Goal: Task Accomplishment & Management: Manage account settings

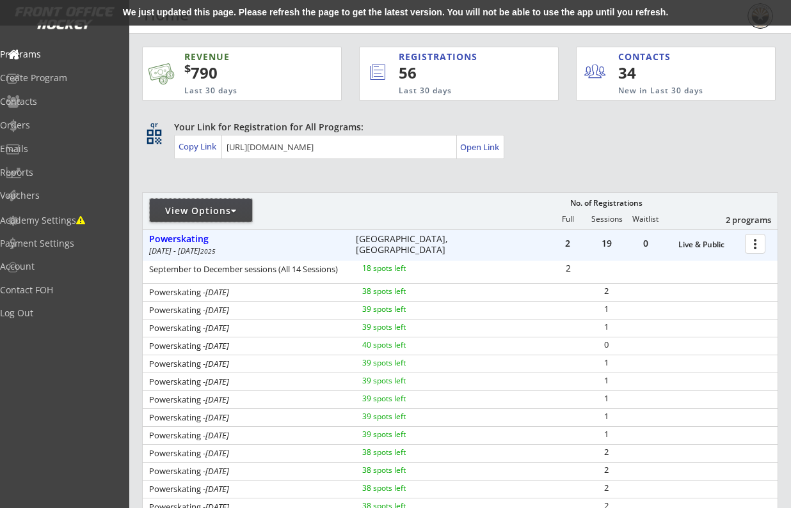
click at [231, 207] on div "View Options" at bounding box center [201, 211] width 102 height 13
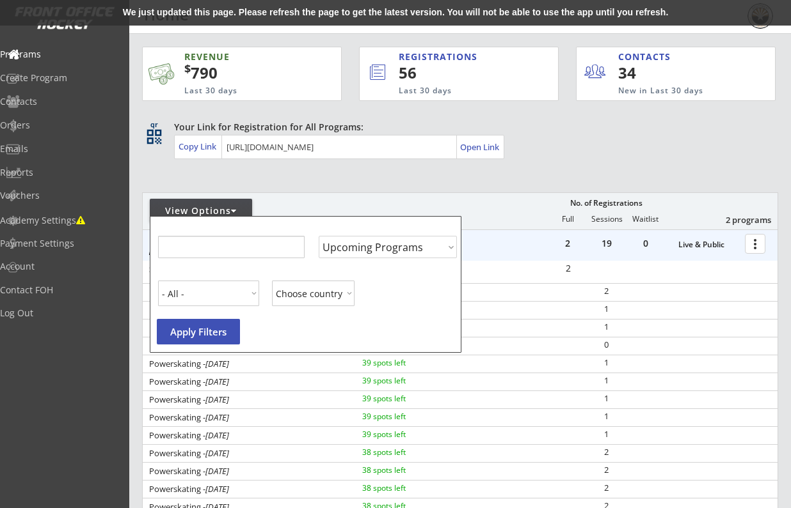
click at [237, 209] on div at bounding box center [234, 211] width 6 height 9
select select ""Past Programs""
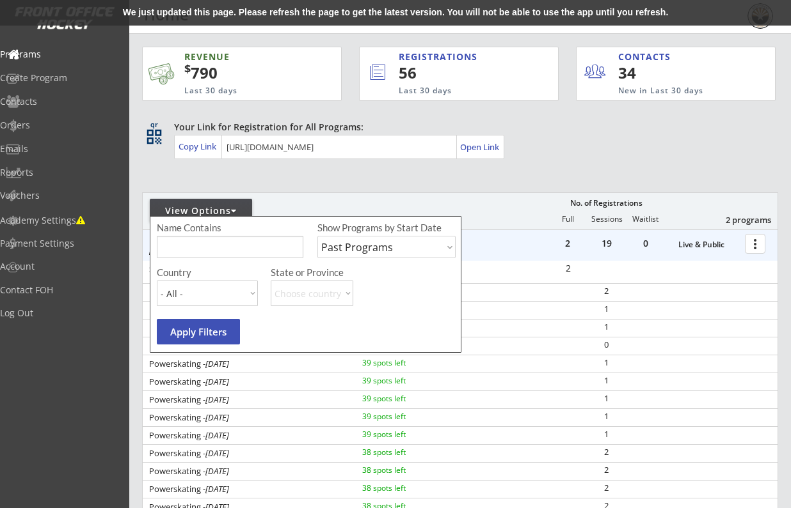
click at [221, 324] on button "Apply Filters" at bounding box center [198, 332] width 83 height 26
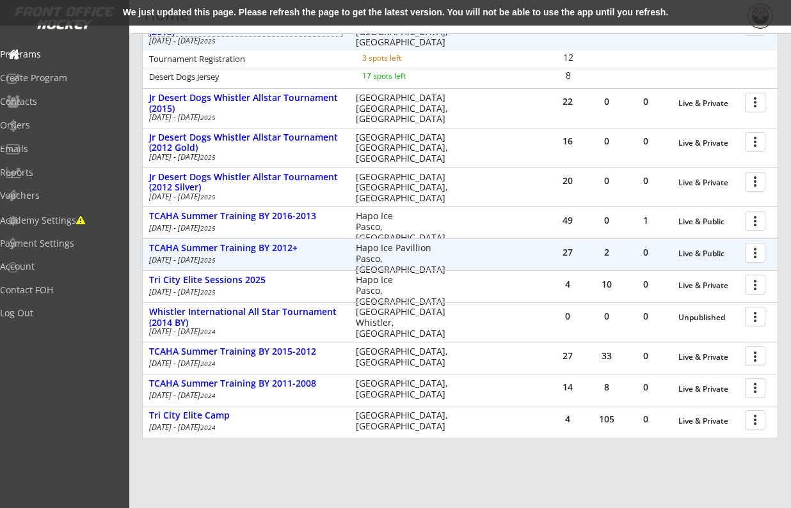
scroll to position [324, 0]
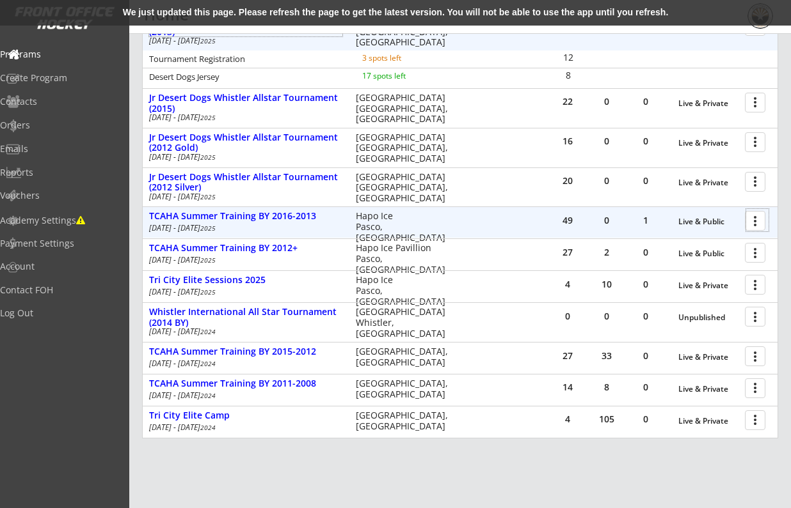
click at [753, 221] on div at bounding box center [757, 220] width 22 height 22
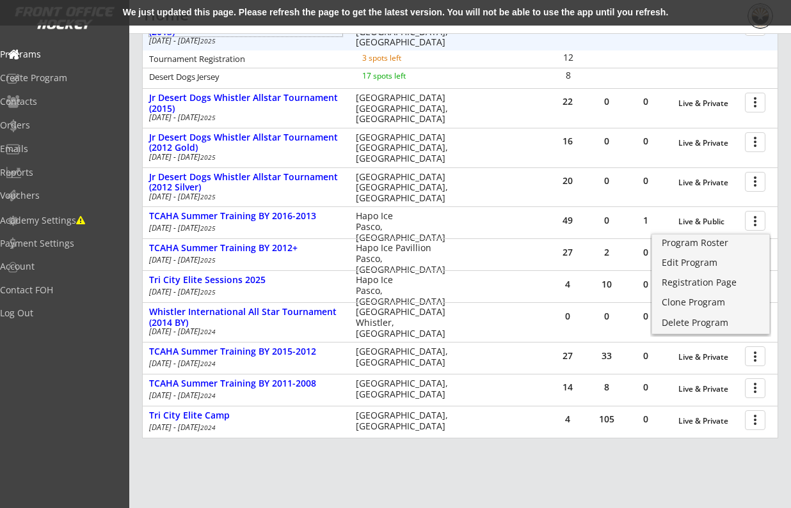
drag, startPoint x: 723, startPoint y: 280, endPoint x: 723, endPoint y: 267, distance: 12.8
click at [722, 244] on div "Program Roster" at bounding box center [710, 243] width 91 height 9
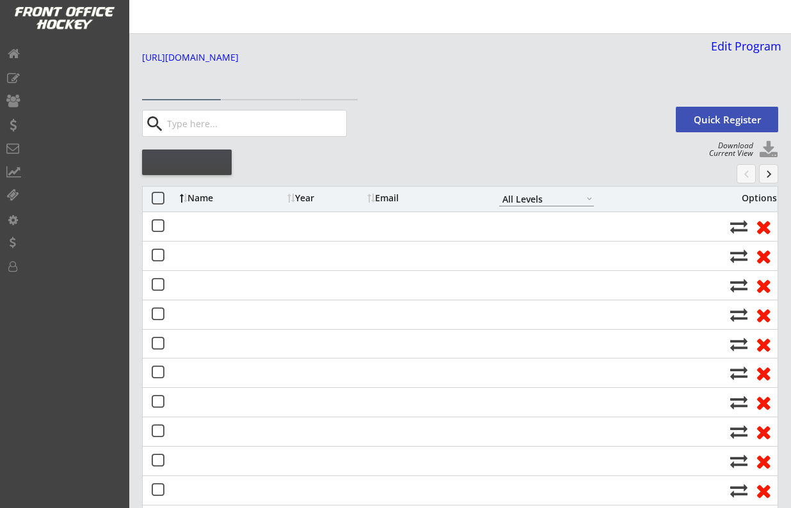
select select ""All Levels""
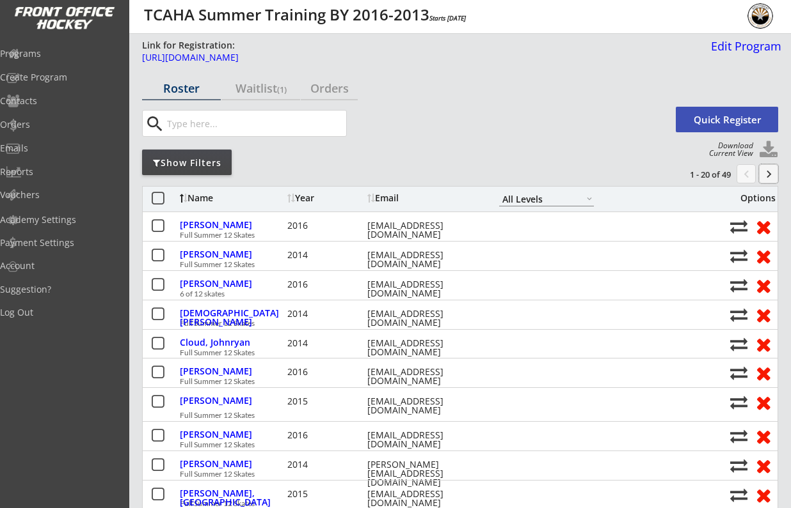
click at [765, 166] on button "keyboard_arrow_right" at bounding box center [768, 173] width 19 height 19
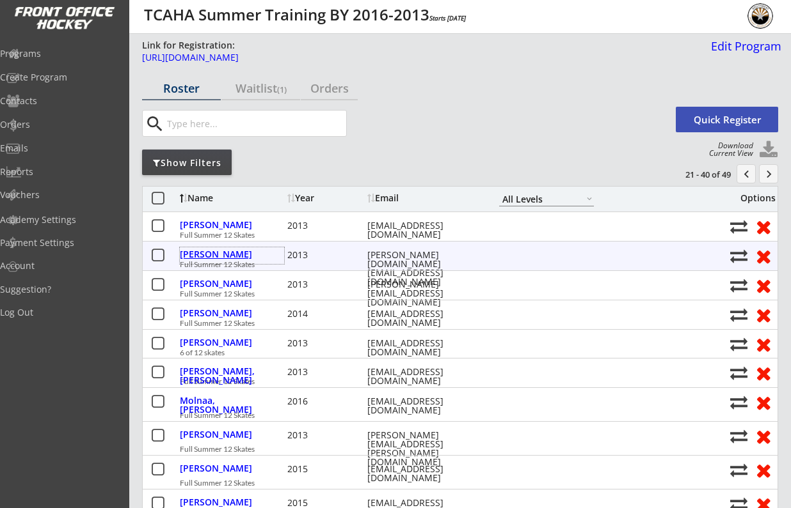
click at [193, 256] on div "[PERSON_NAME]" at bounding box center [232, 254] width 104 height 9
select select ""Travel ""
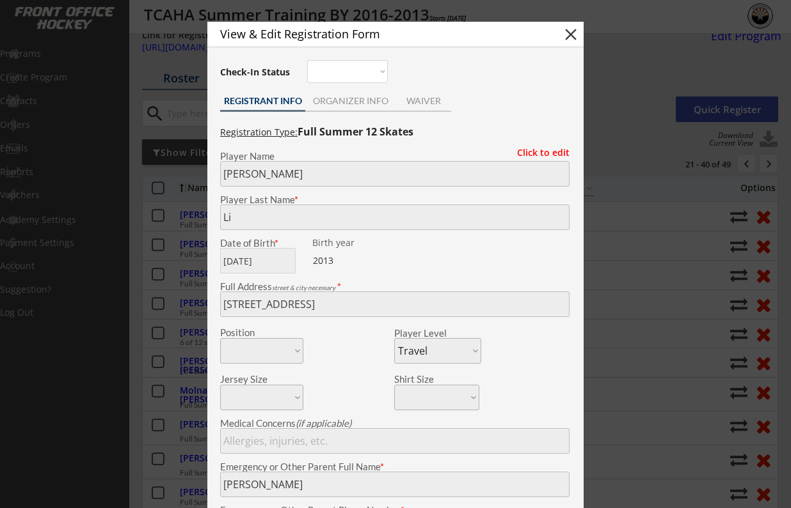
scroll to position [-3, 1]
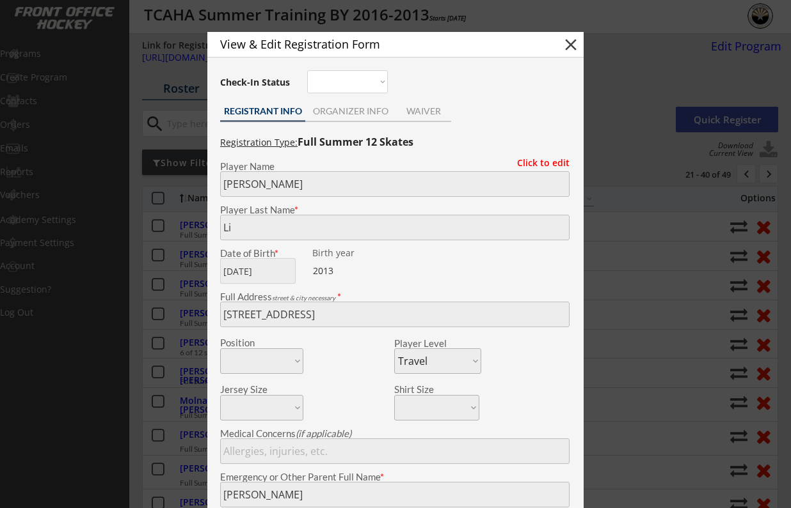
click at [366, 122] on div "ORGANIZER INFO" at bounding box center [350, 112] width 90 height 19
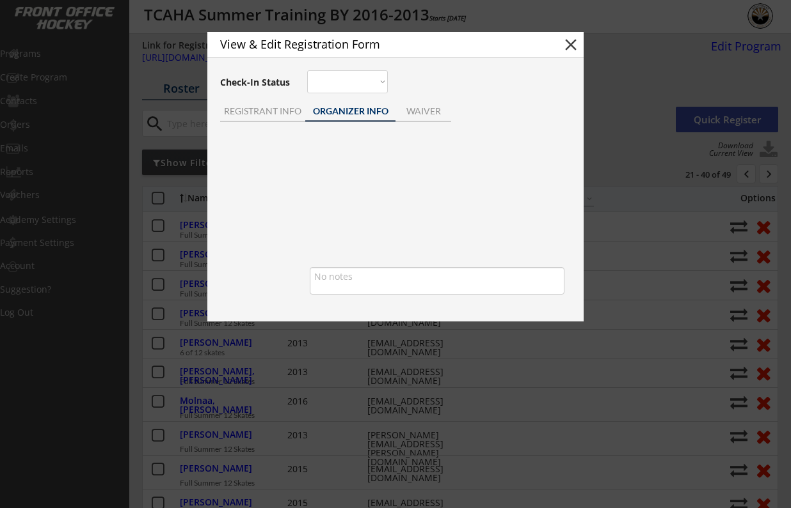
click at [366, 113] on div "ORGANIZER INFO" at bounding box center [350, 111] width 90 height 9
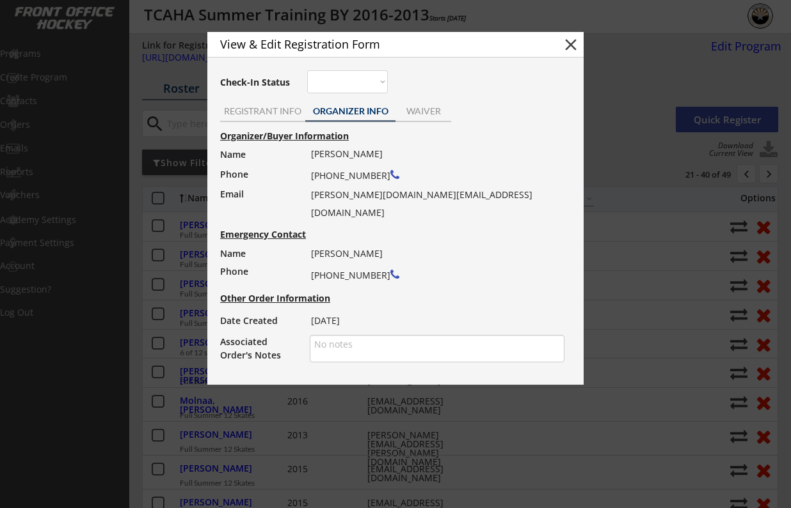
click at [569, 40] on button "close" at bounding box center [570, 44] width 19 height 19
